Goal: Task Accomplishment & Management: Complete application form

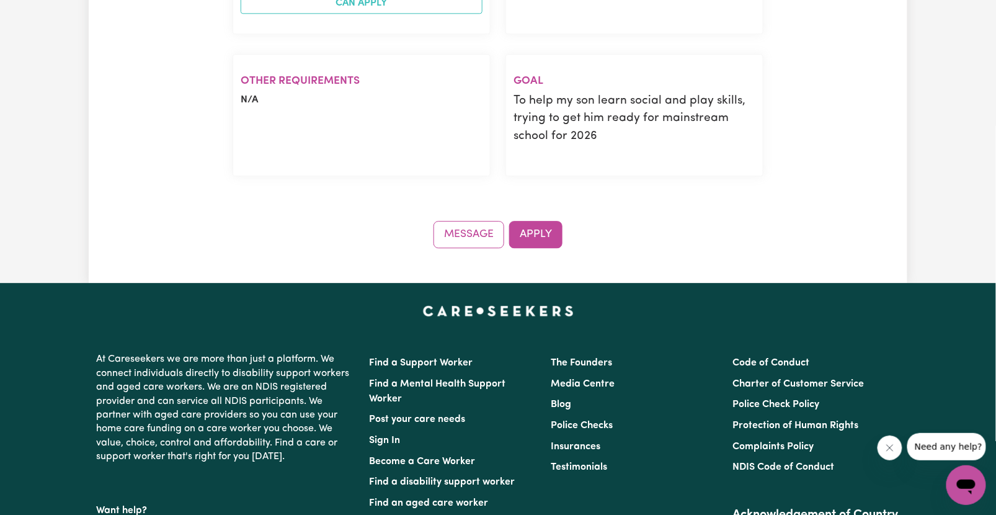
scroll to position [943, 0]
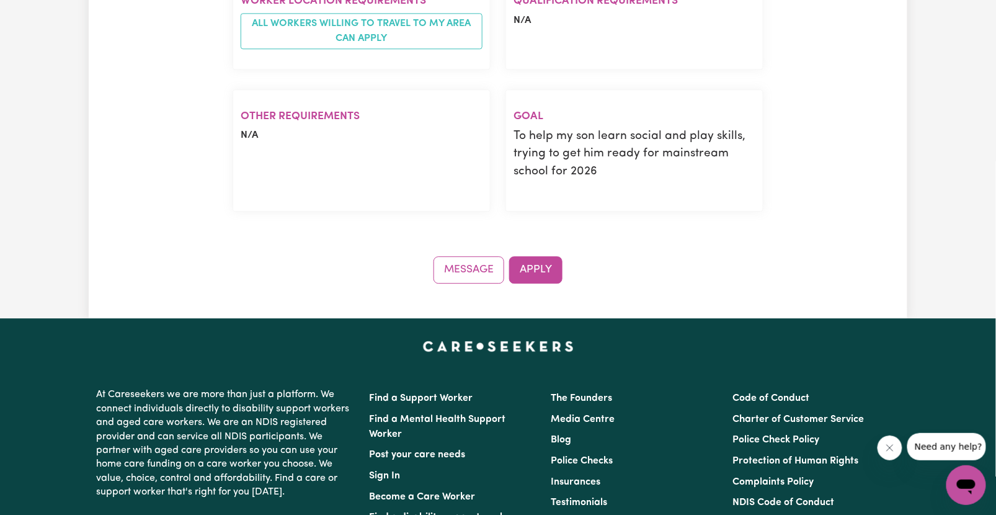
click at [541, 272] on button "Apply" at bounding box center [535, 269] width 53 height 27
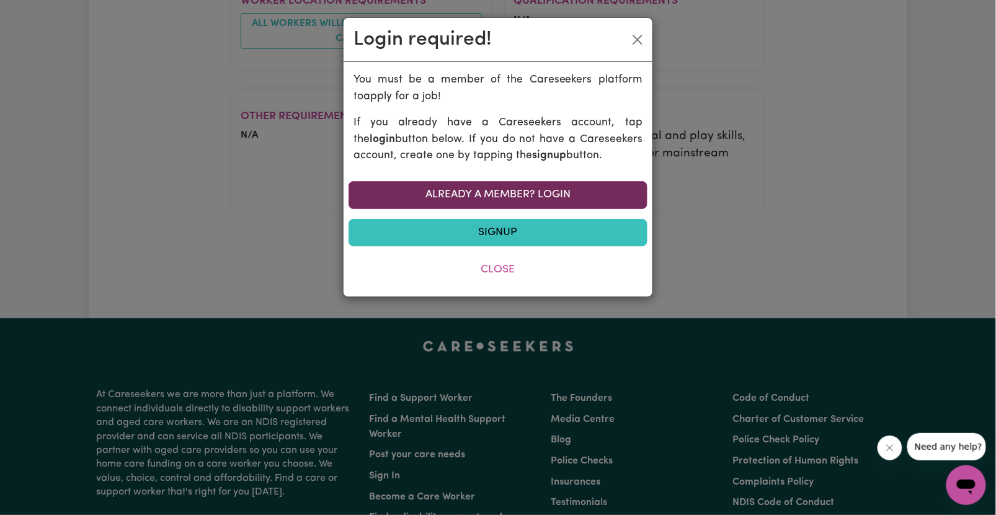
click at [587, 192] on link "Already a member? Login" at bounding box center [498, 194] width 299 height 27
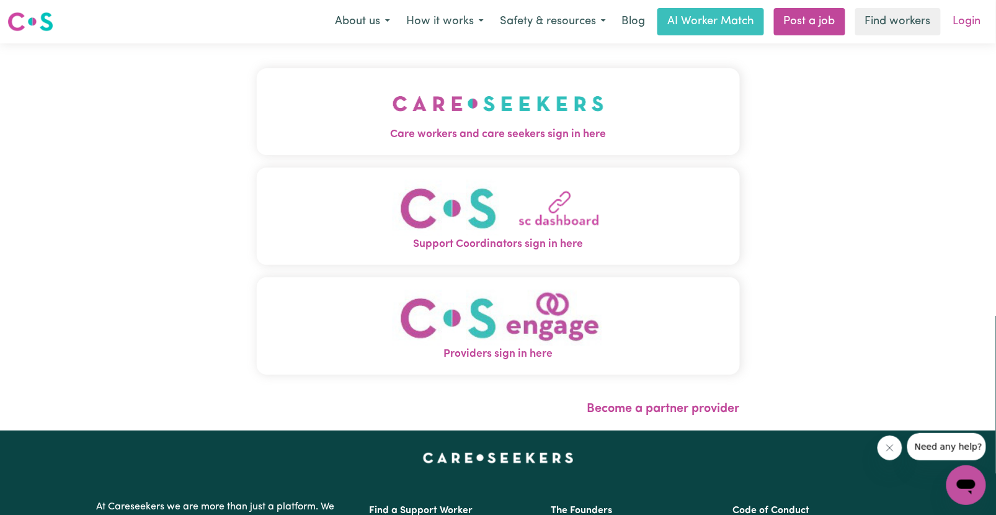
click at [966, 18] on link "Login" at bounding box center [967, 21] width 43 height 27
click at [963, 23] on link "Login" at bounding box center [967, 21] width 43 height 27
click at [532, 113] on img "Care workers and care seekers sign in here" at bounding box center [499, 104] width 212 height 46
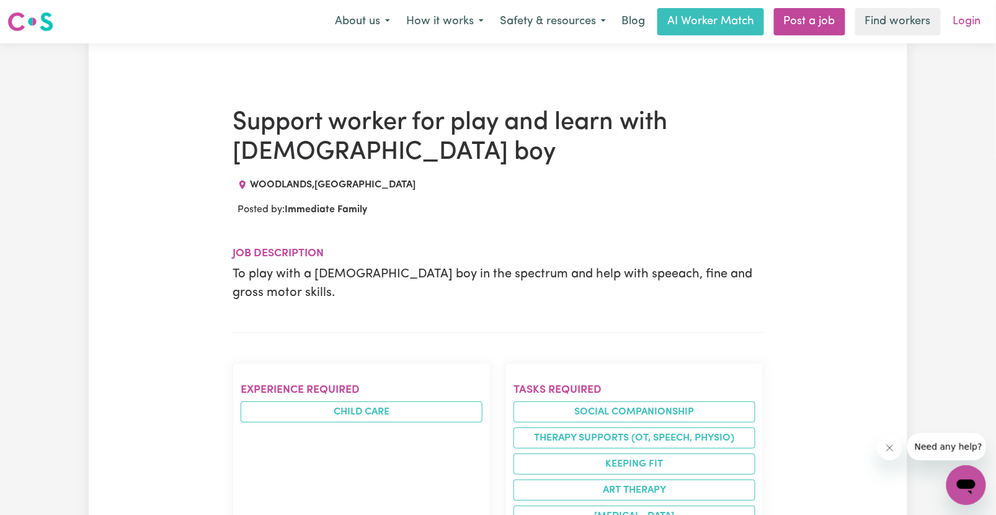
click at [973, 25] on link "Login" at bounding box center [967, 21] width 43 height 27
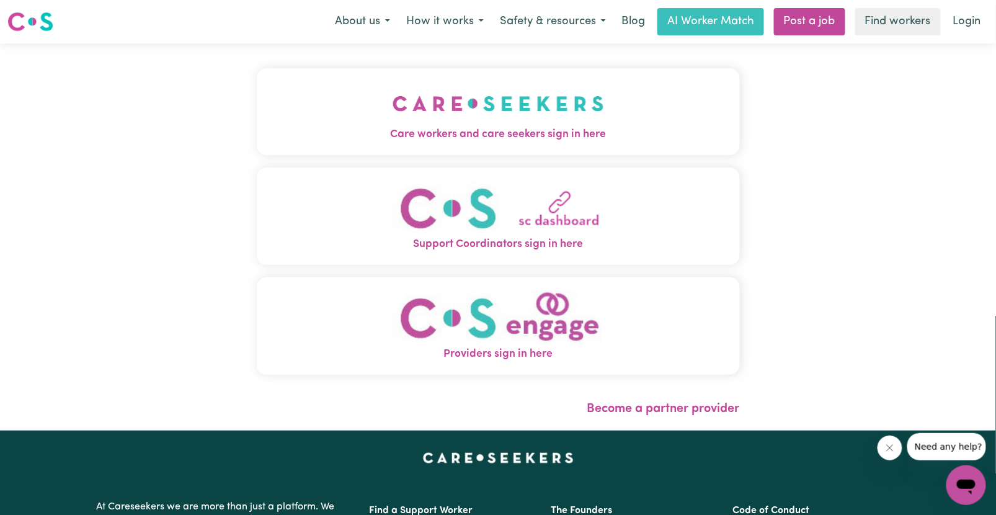
click at [512, 122] on img "Care workers and care seekers sign in here" at bounding box center [499, 104] width 212 height 46
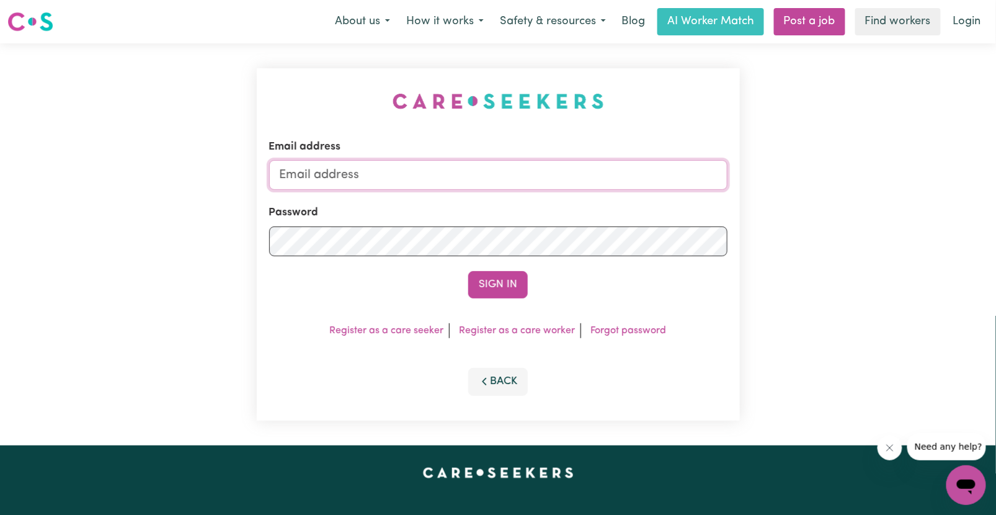
type input "aayodaniel@outlook.com"
click at [498, 283] on button "Sign In" at bounding box center [498, 284] width 60 height 27
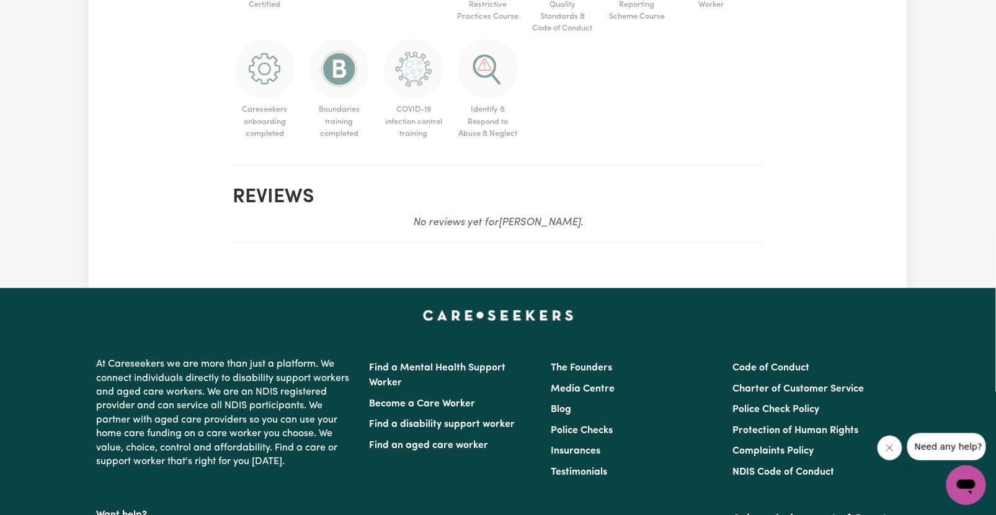
scroll to position [1110, 0]
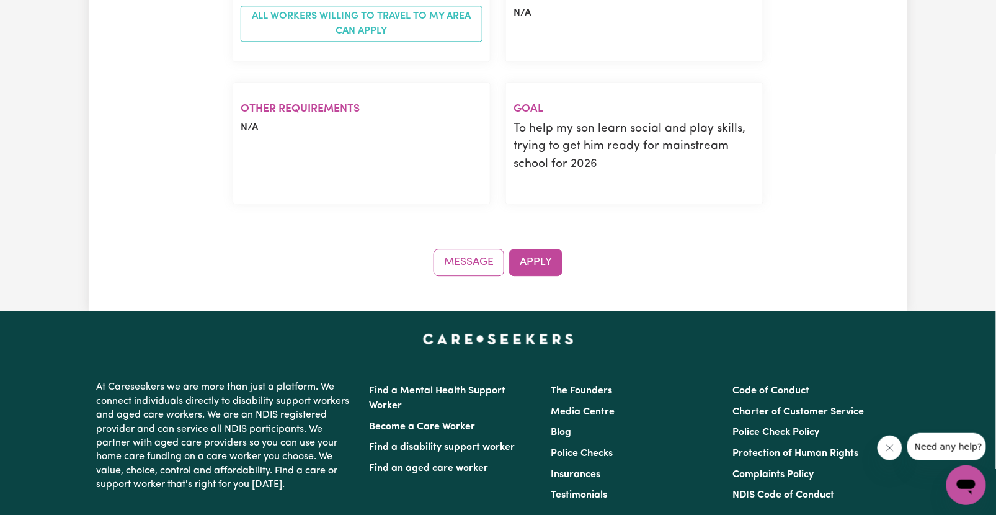
scroll to position [974, 0]
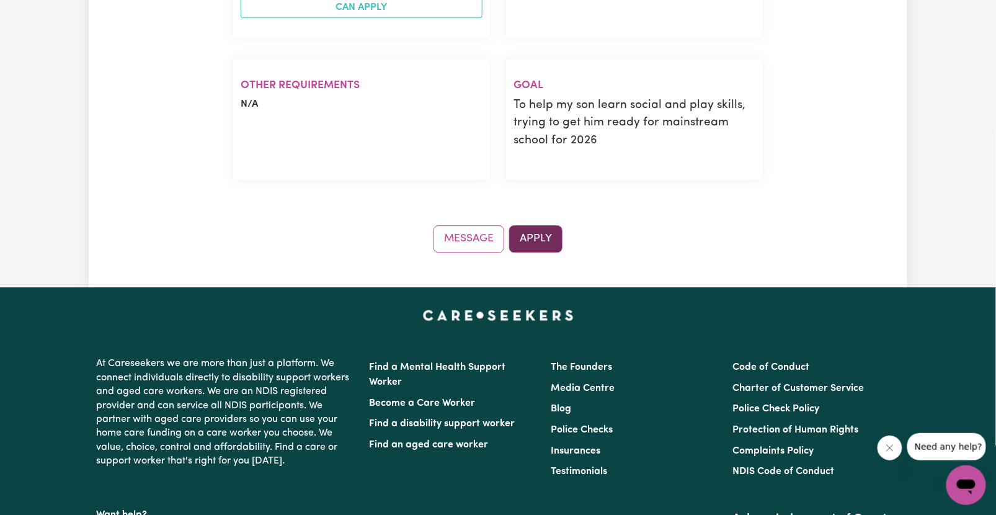
click at [529, 232] on button "Apply" at bounding box center [535, 238] width 53 height 27
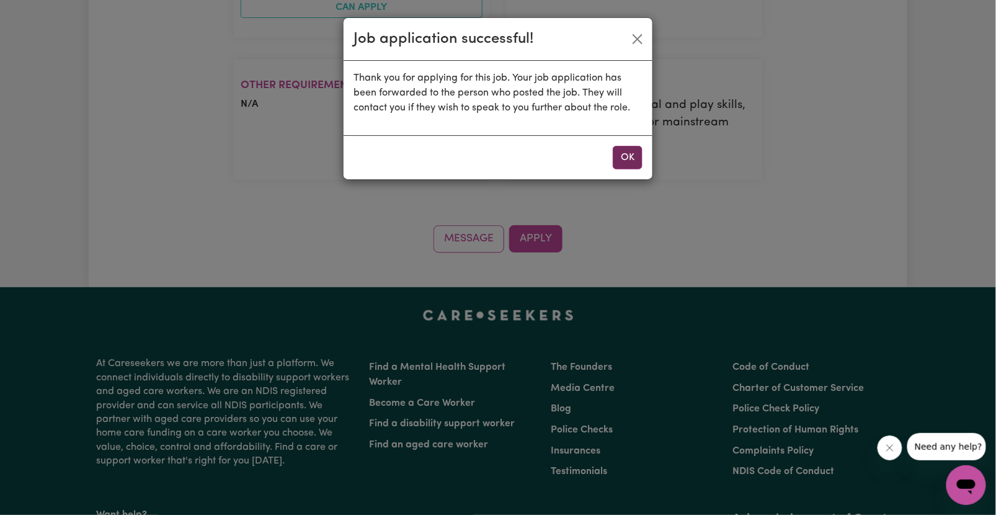
click at [620, 158] on button "OK" at bounding box center [628, 158] width 30 height 24
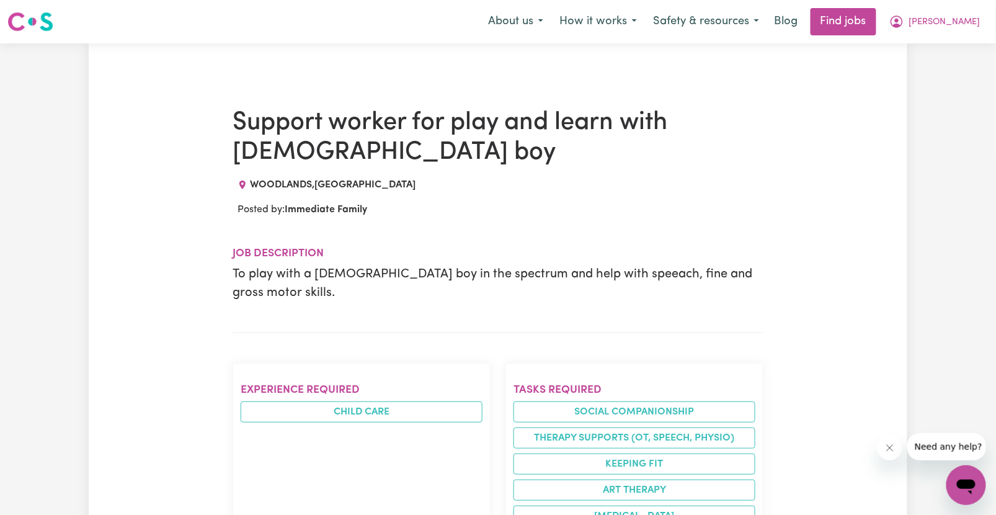
scroll to position [0, 0]
click at [876, 22] on link "Find jobs" at bounding box center [844, 21] width 66 height 27
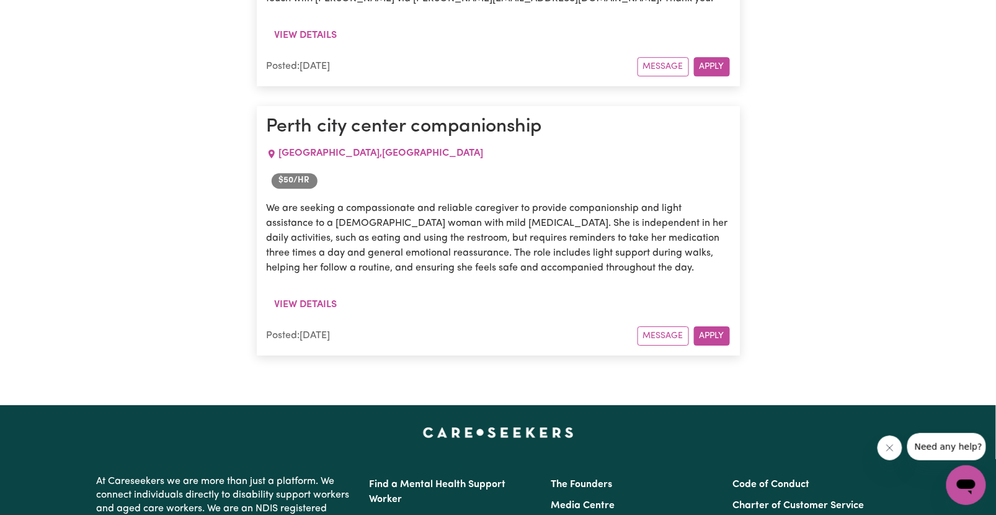
scroll to position [1124, 0]
